Goal: Task Accomplishment & Management: Use online tool/utility

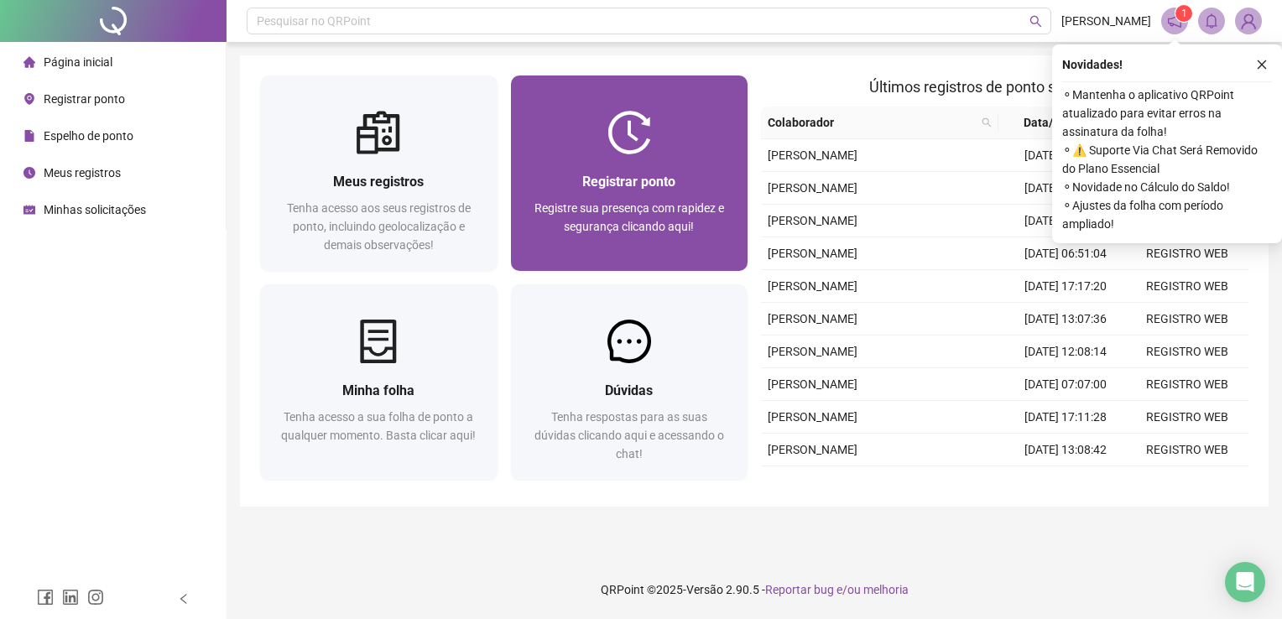
click at [627, 132] on img at bounding box center [629, 133] width 44 height 44
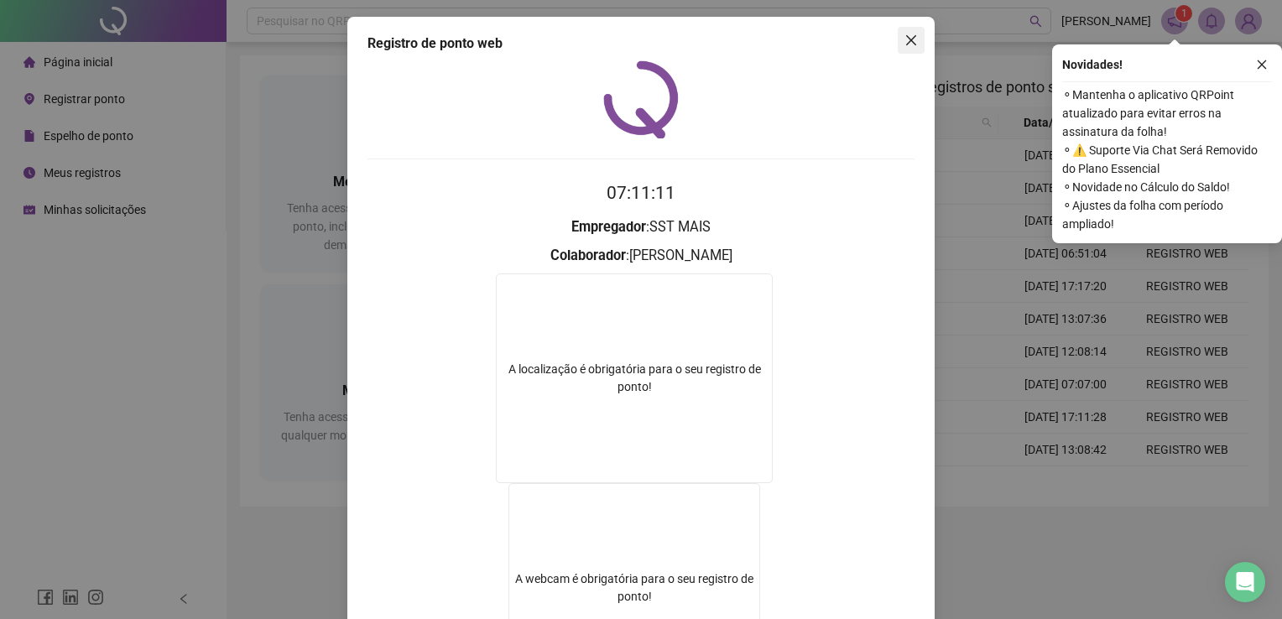
click at [906, 41] on icon "close" at bounding box center [910, 40] width 13 height 13
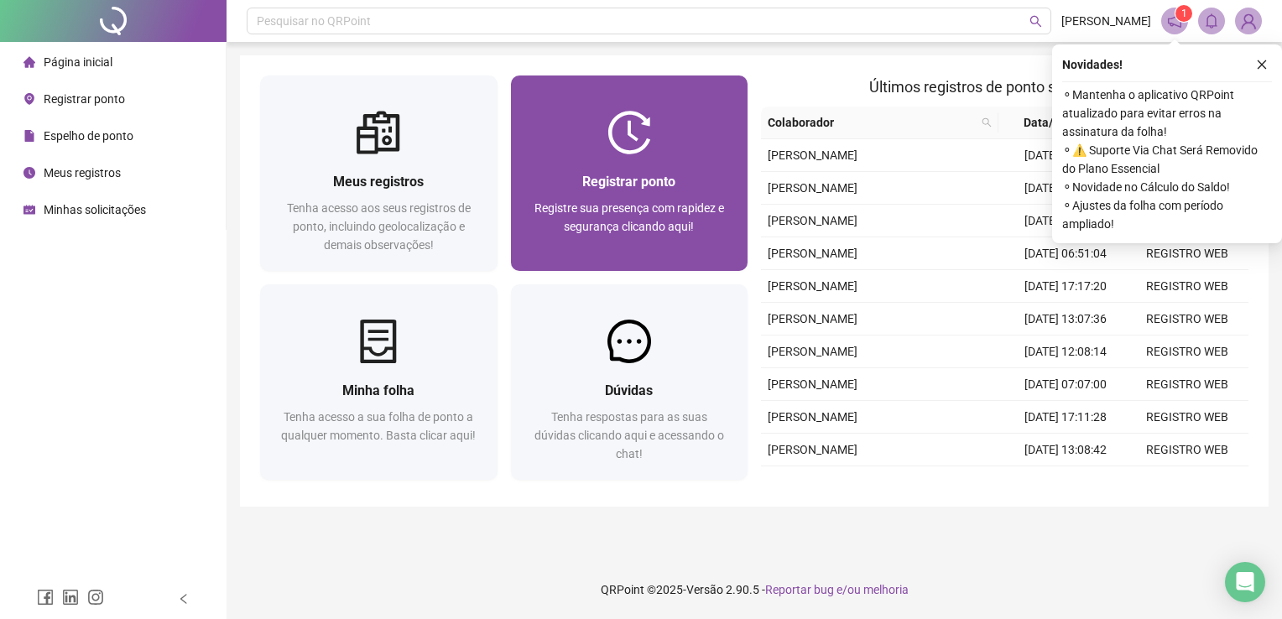
click at [725, 159] on div "Registrar ponto Registre sua presença com rapidez e segurança clicando aqui!" at bounding box center [629, 212] width 237 height 117
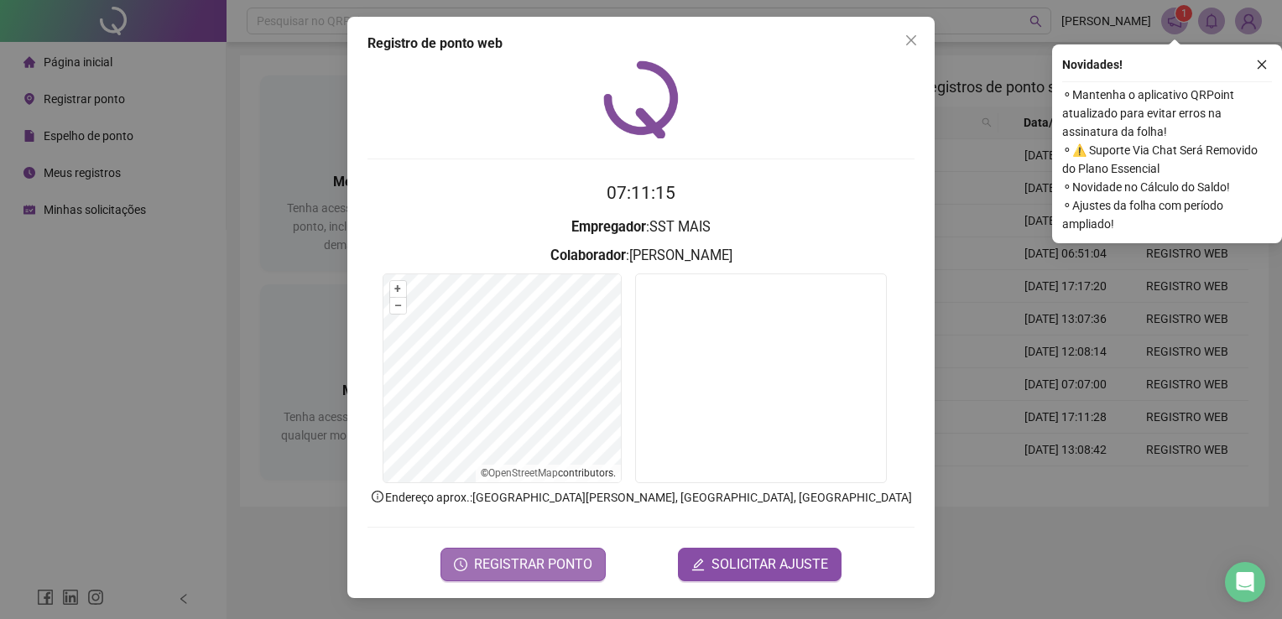
click at [561, 559] on span "REGISTRAR PONTO" at bounding box center [533, 564] width 118 height 20
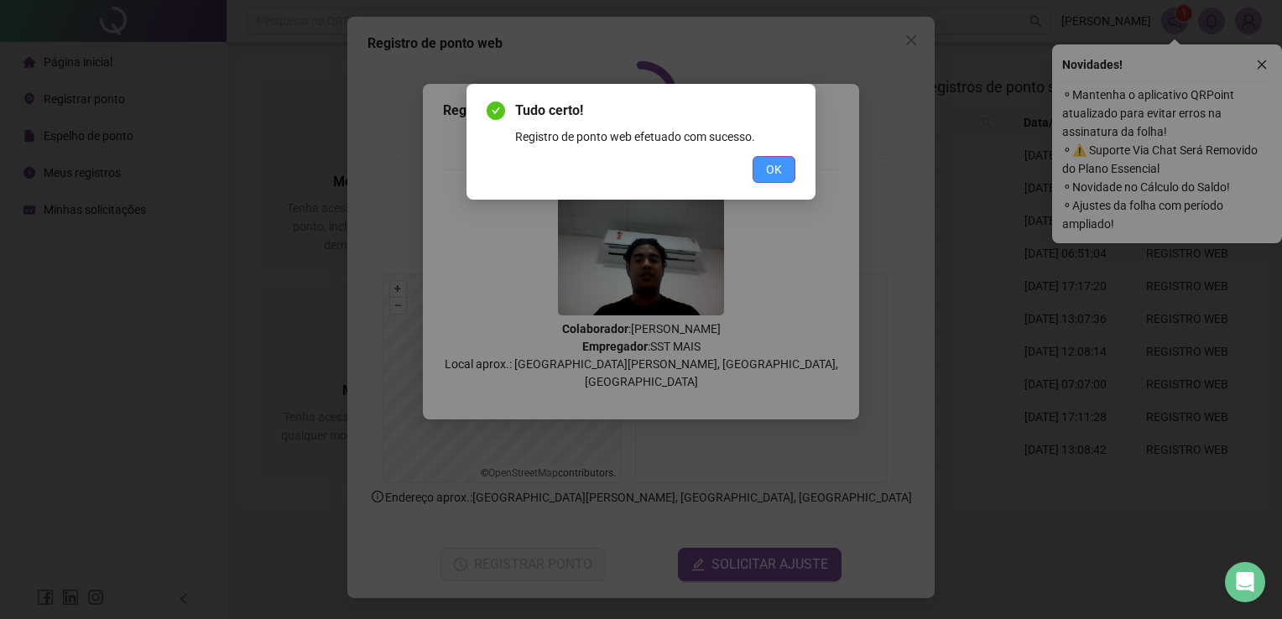
click at [778, 175] on span "OK" at bounding box center [774, 169] width 16 height 18
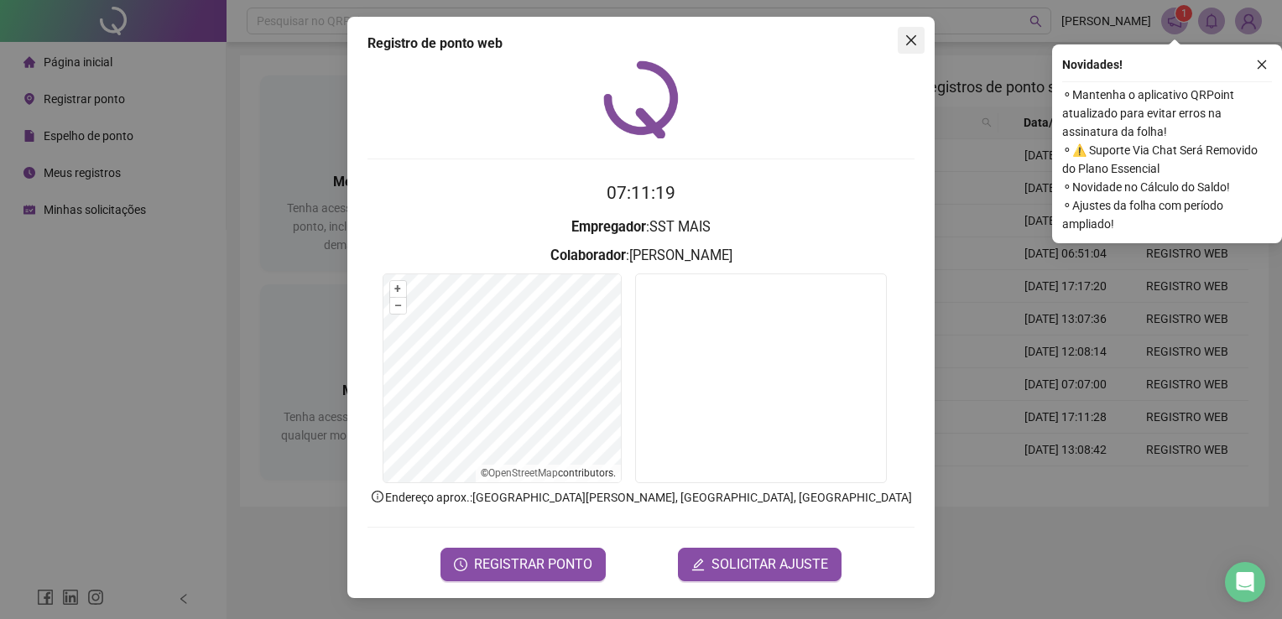
click at [909, 35] on icon "close" at bounding box center [910, 40] width 13 height 13
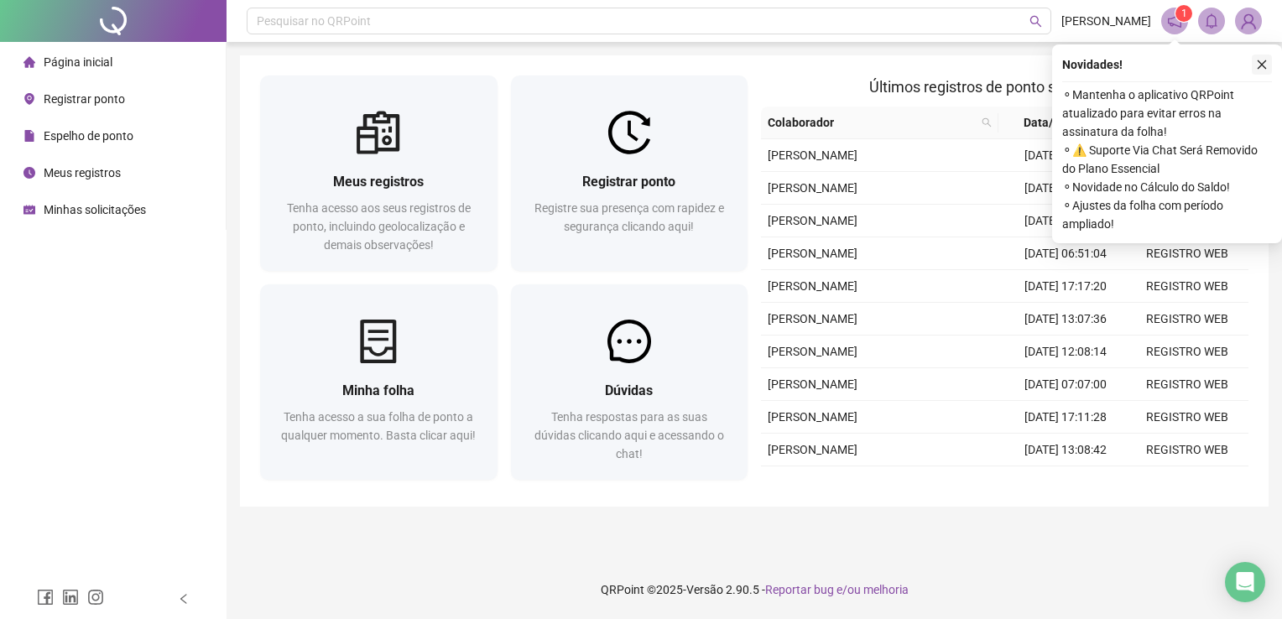
click at [1265, 62] on icon "close" at bounding box center [1262, 65] width 12 height 12
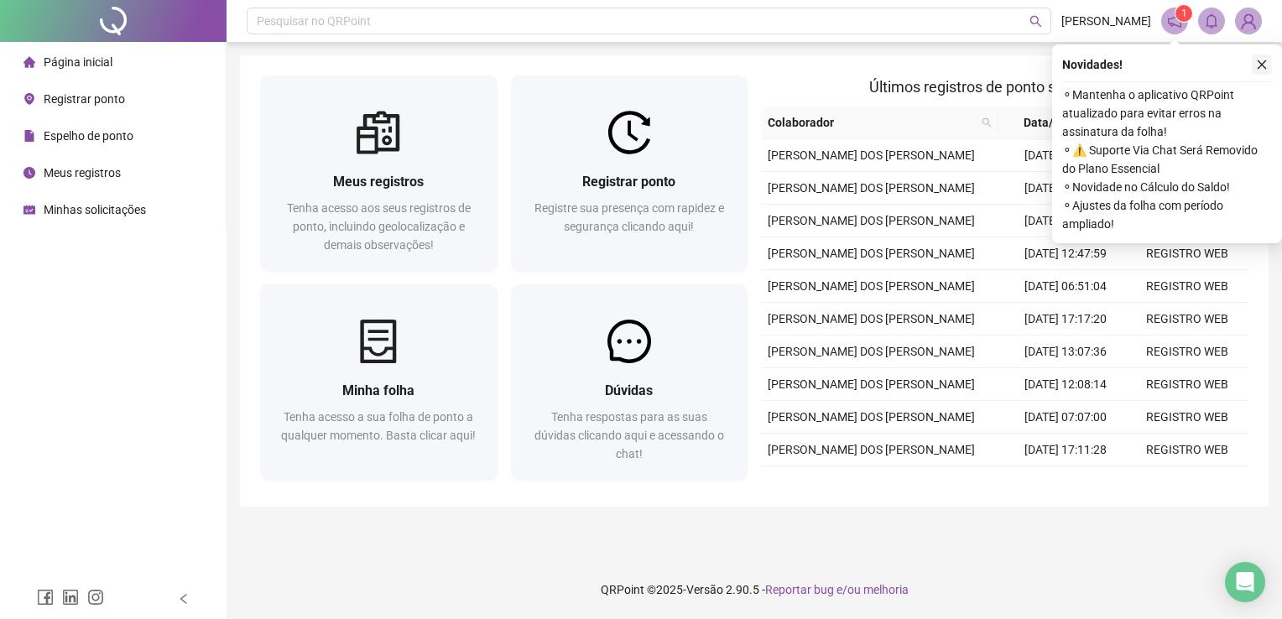
click at [1259, 65] on icon "close" at bounding box center [1261, 64] width 9 height 9
